Goal: Navigation & Orientation: Find specific page/section

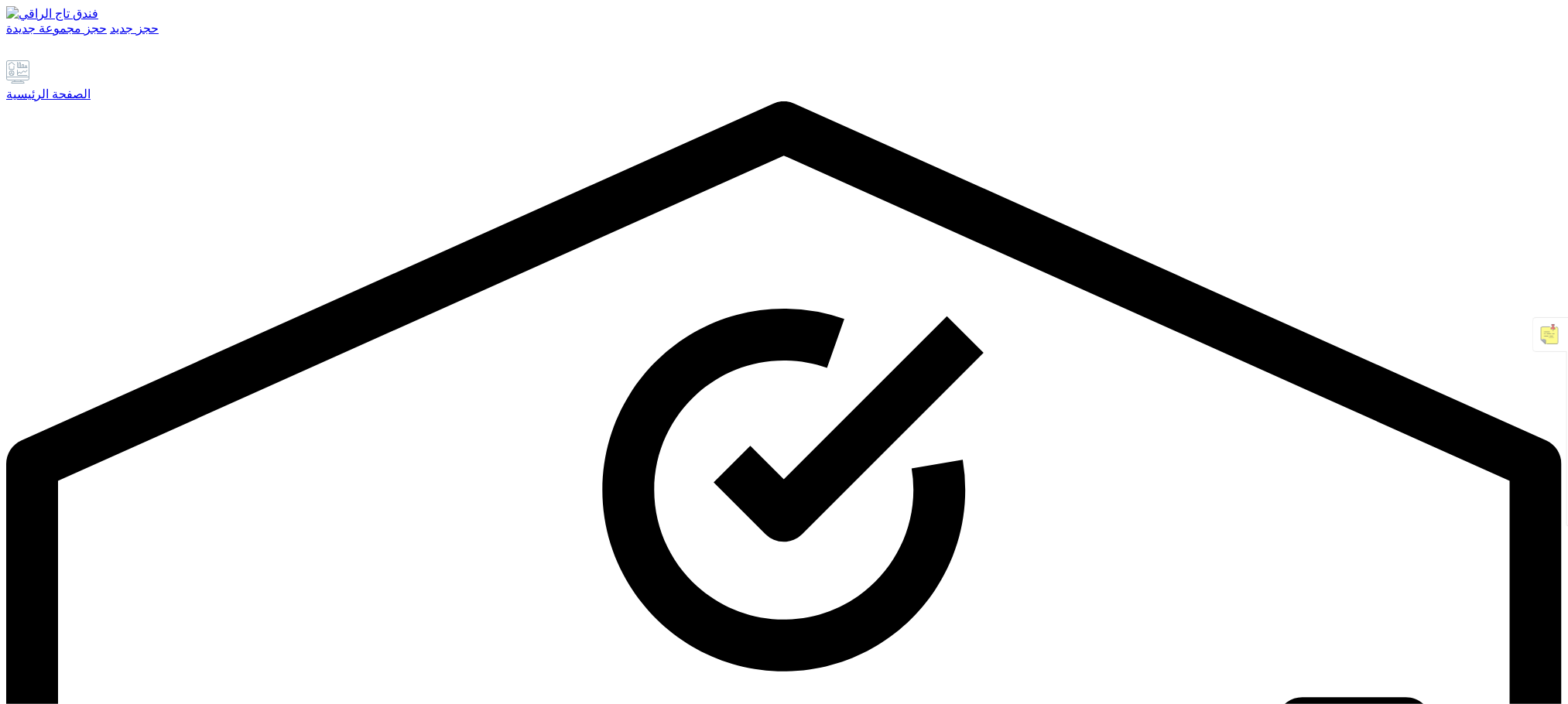
click at [91, 101] on font "الصفحة الرئيسية" at bounding box center [49, 94] width 84 height 13
